Goal: Browse casually

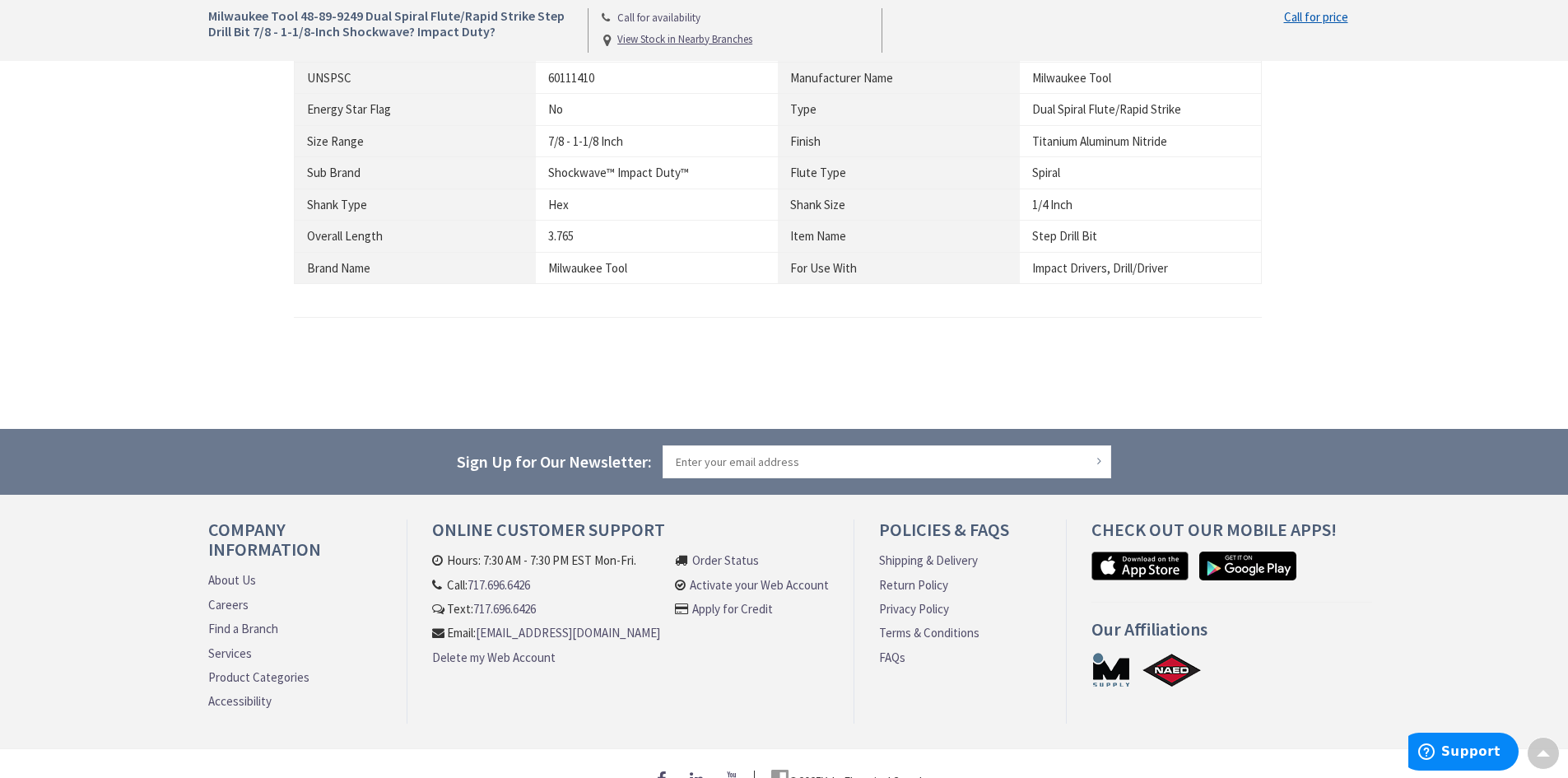
scroll to position [1212, 0]
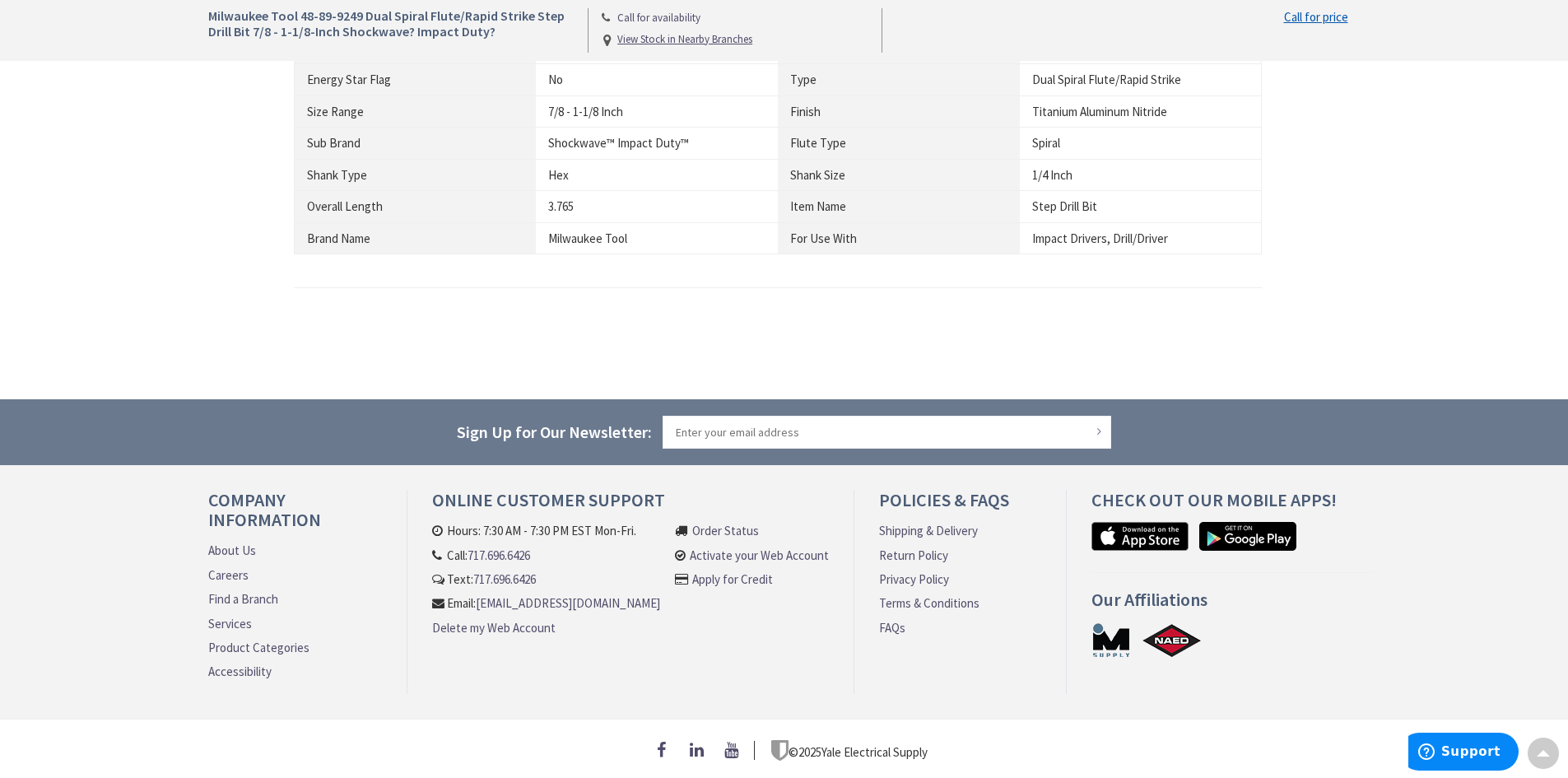
drag, startPoint x: 825, startPoint y: 745, endPoint x: 951, endPoint y: 745, distance: 126.0
click at [951, 745] on div "© 2025 Yale Electrical Supply" at bounding box center [784, 750] width 1152 height 22
copy p "Yale Electrical Supply"
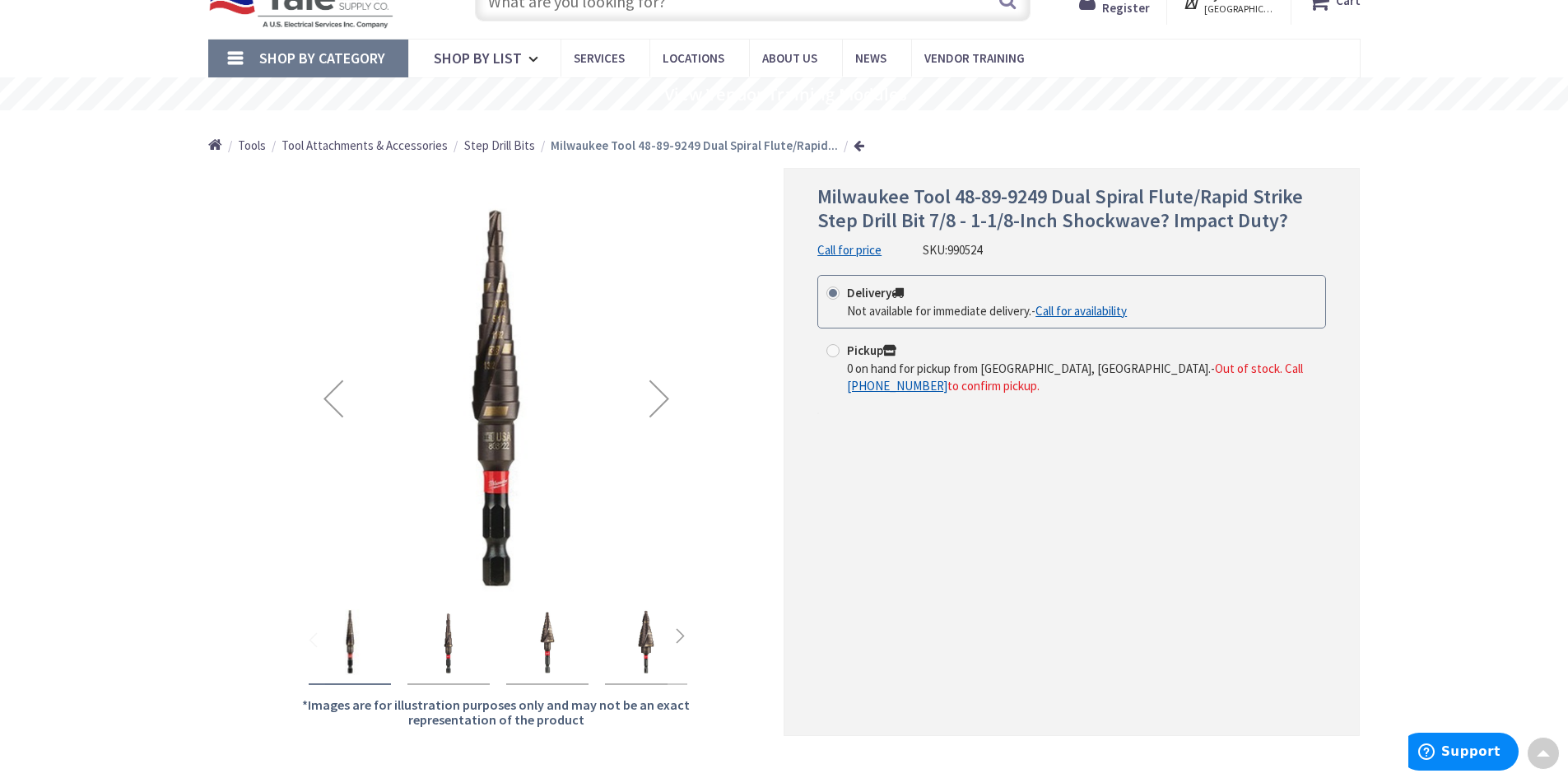
scroll to position [0, 0]
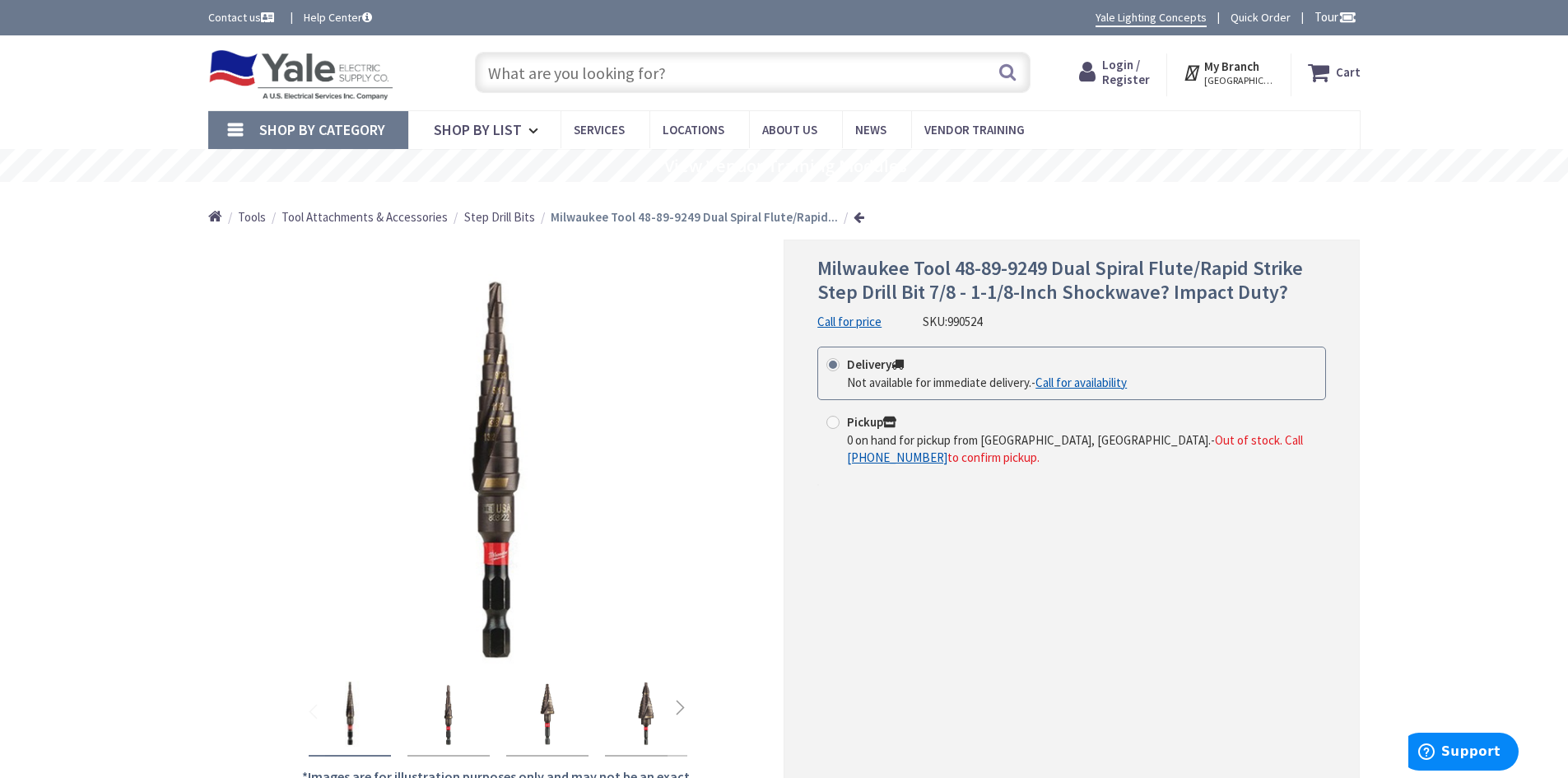
click at [315, 71] on img at bounding box center [301, 74] width 186 height 51
